Goal: Contribute content: Add original content to the website for others to see

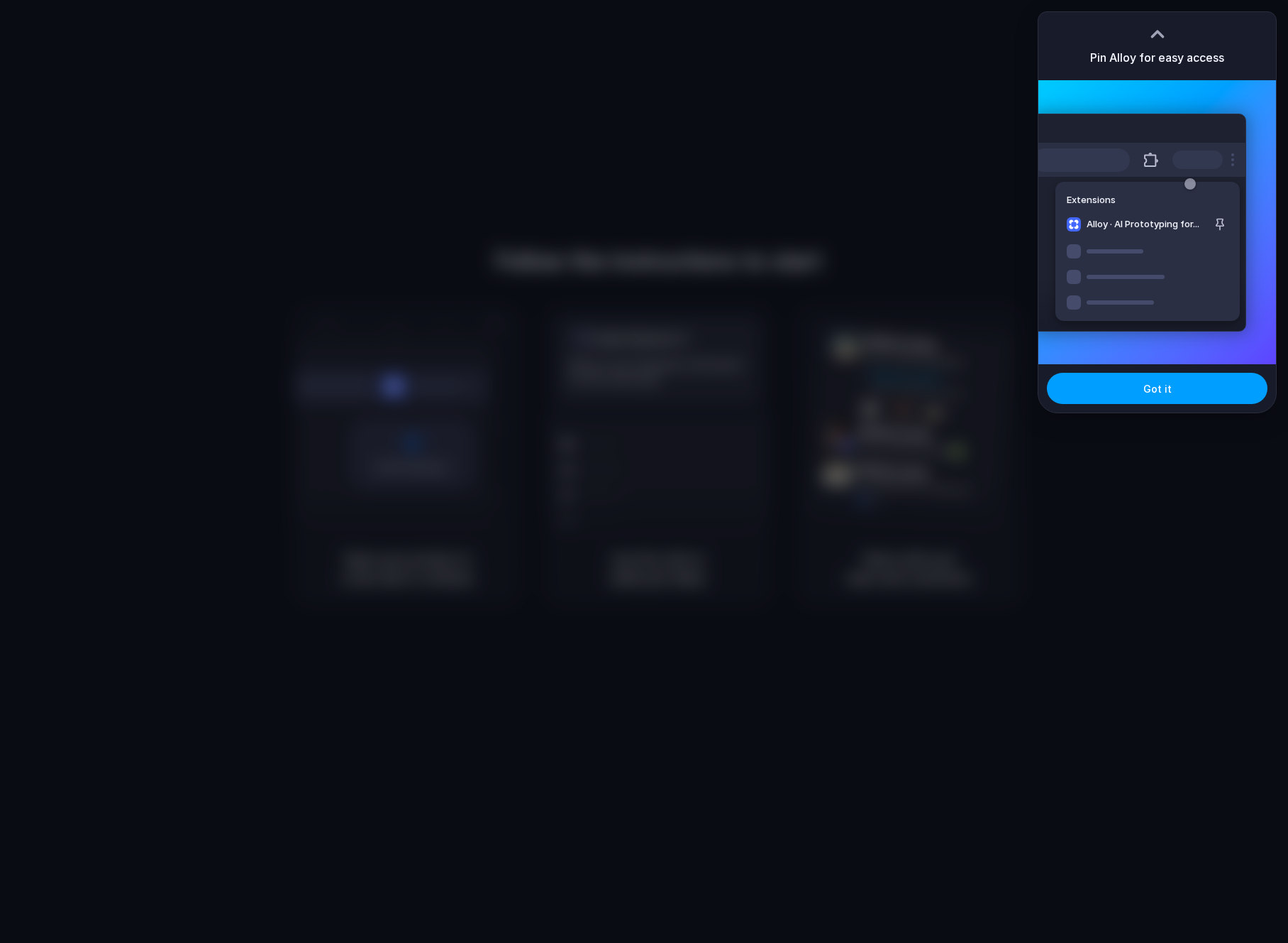
click at [1175, 380] on button "Got it" at bounding box center [1157, 387] width 220 height 31
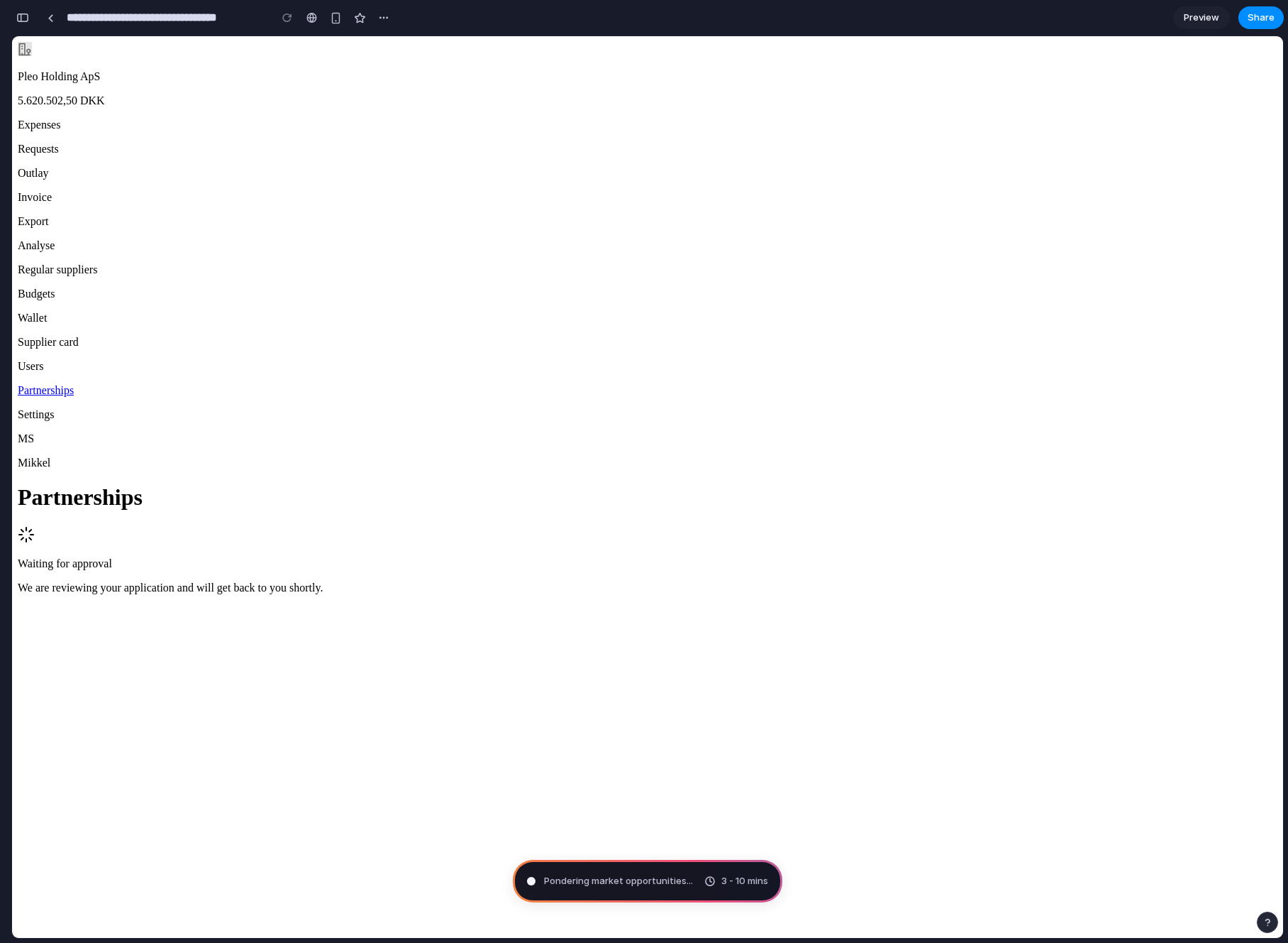
type input "**********"
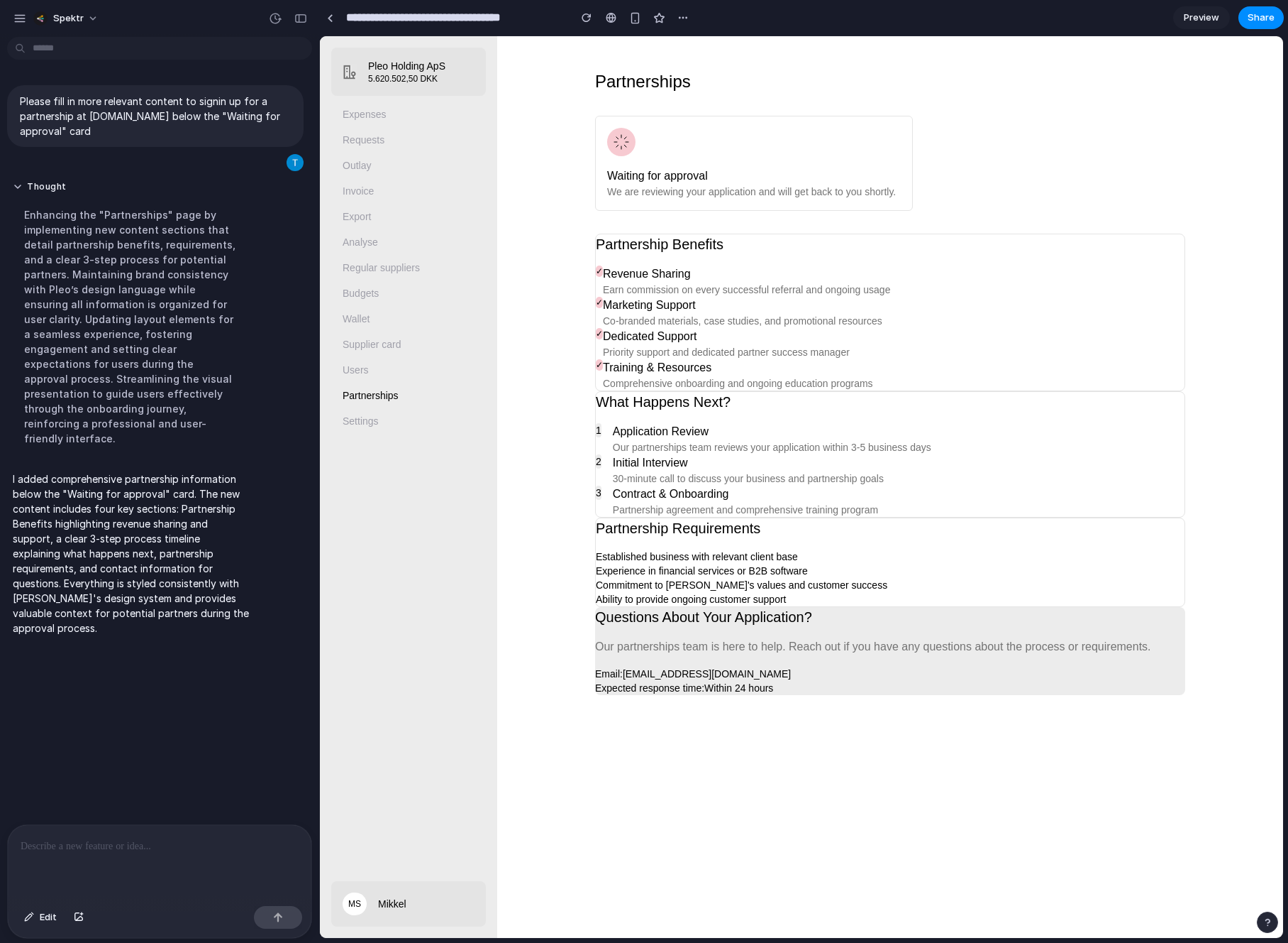
click at [513, 254] on div "Partnerships Waiting for approval We are reviewing your application and will ge…" at bounding box center [890, 383] width 763 height 670
click at [94, 838] on p at bounding box center [159, 846] width 278 height 17
